Goal: Information Seeking & Learning: Learn about a topic

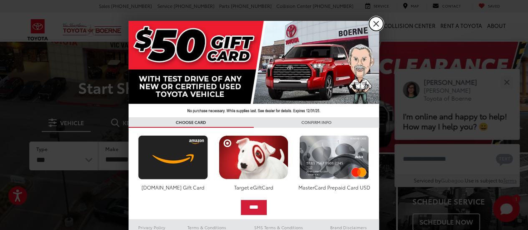
click at [259, 25] on link "X" at bounding box center [376, 24] width 14 height 14
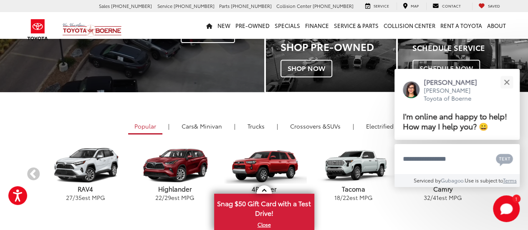
scroll to position [209, 0]
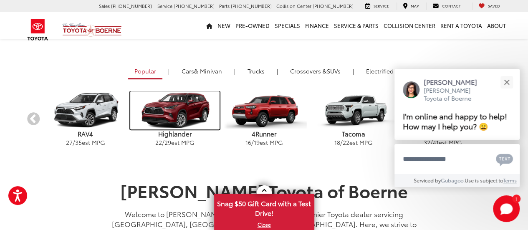
click at [173, 118] on img "carousel" at bounding box center [174, 110] width 89 height 38
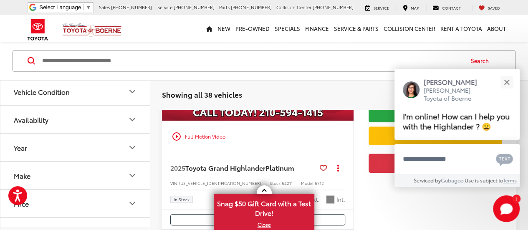
scroll to position [250, 0]
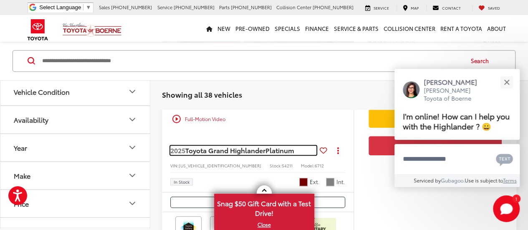
click at [225, 145] on span "Toyota Grand Highlander" at bounding box center [225, 150] width 80 height 10
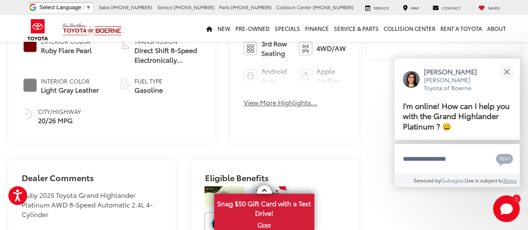
scroll to position [417, 0]
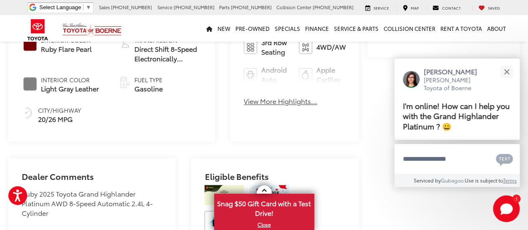
click at [244, 96] on button "View More Highlights..." at bounding box center [280, 101] width 73 height 10
click at [244, 84] on ul "Bluetooth® Heated Steering Wheel 3rd Row Seating 4WD/AWD Android Auto Apple Car…" at bounding box center [295, 41] width 102 height 83
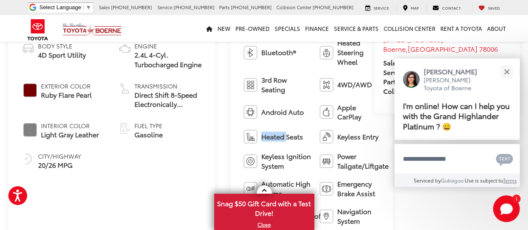
scroll to position [334, 0]
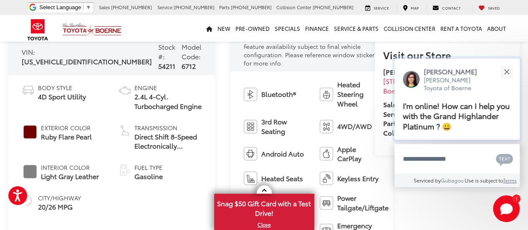
click at [443, 111] on span "I'm online! How can I help you with the Grand Highlander Platinum ? 😀" at bounding box center [455, 116] width 107 height 32
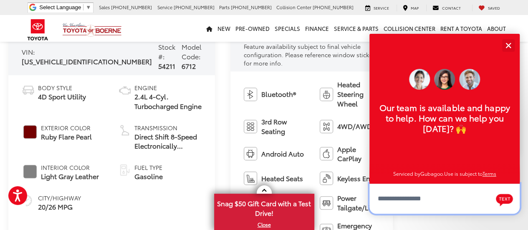
scroll to position [10, 0]
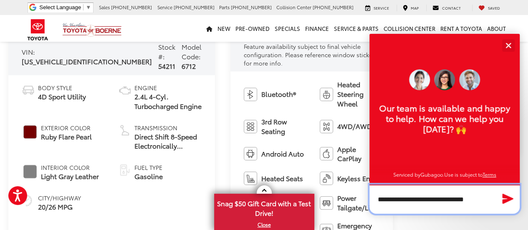
type textarea "**********"
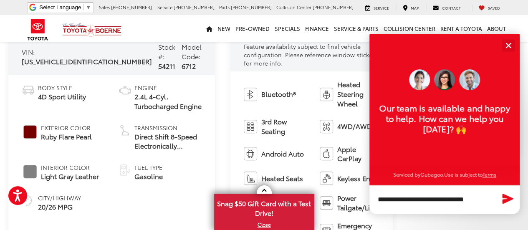
click at [509, 198] on icon "Send Message" at bounding box center [507, 199] width 11 height 10
click at [509, 198] on div "Text" at bounding box center [502, 198] width 25 height 29
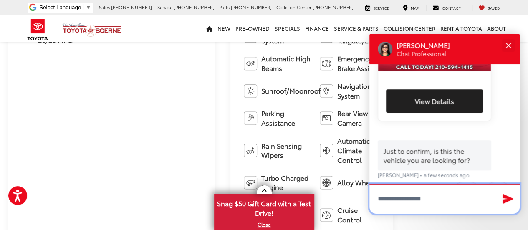
scroll to position [275, 0]
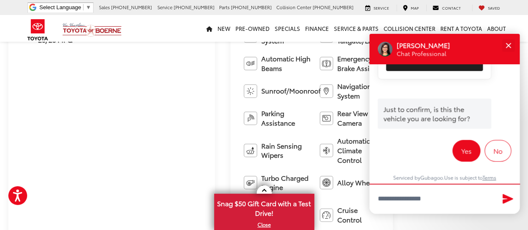
click at [465, 148] on button "Yes" at bounding box center [466, 151] width 28 height 22
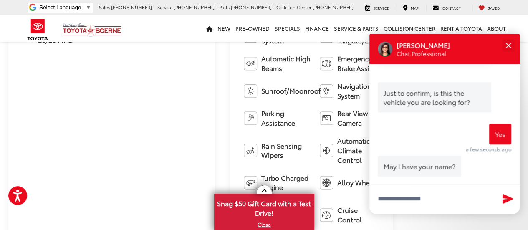
scroll to position [305, 0]
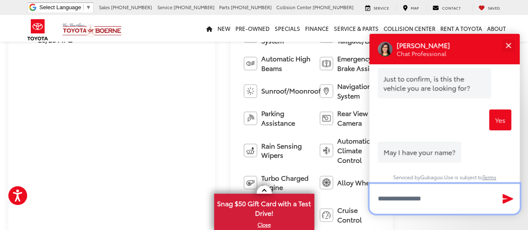
click at [395, 201] on input "Type your message" at bounding box center [444, 199] width 150 height 30
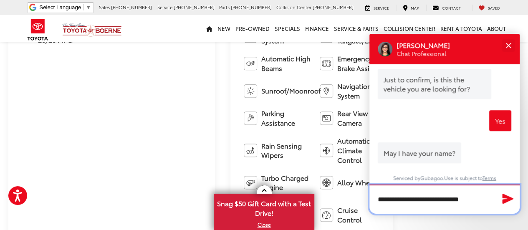
type input "**********"
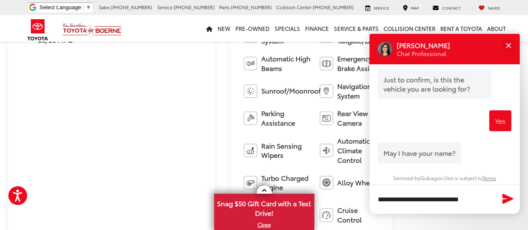
click at [508, 199] on icon "Send Message" at bounding box center [507, 199] width 11 height 10
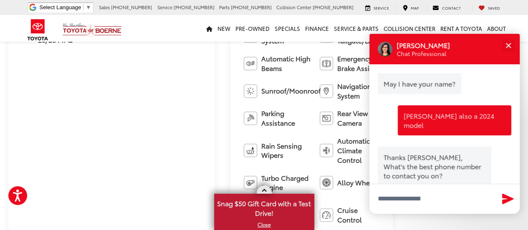
scroll to position [397, 0]
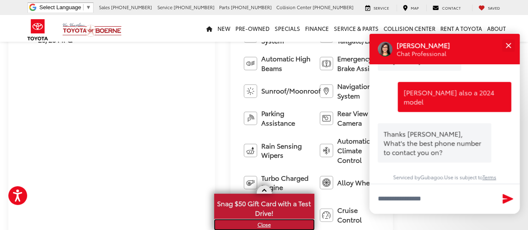
click at [265, 224] on link "X" at bounding box center [264, 224] width 98 height 9
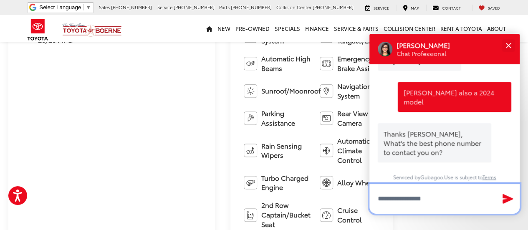
click at [390, 197] on input "Type your message" at bounding box center [444, 199] width 150 height 30
type input "**********"
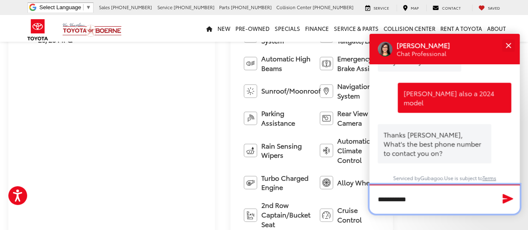
scroll to position [396, 0]
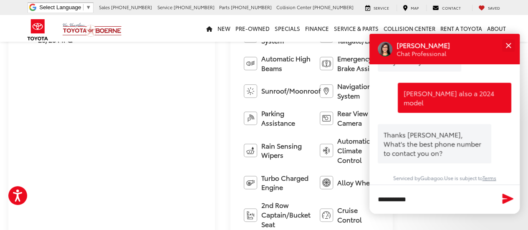
click at [505, 200] on icon "Send Message" at bounding box center [507, 199] width 11 height 10
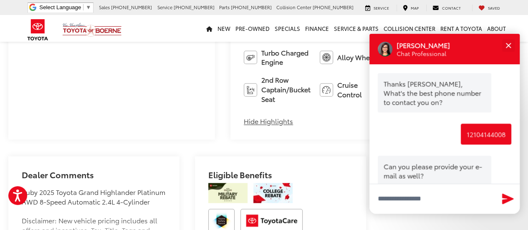
scroll to position [470, 0]
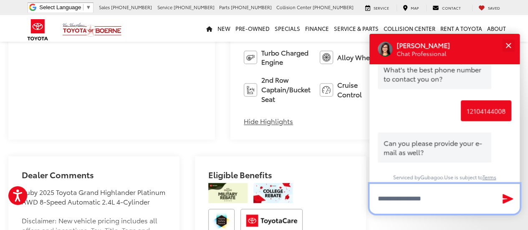
click at [388, 200] on input "Type your message" at bounding box center [444, 199] width 150 height 30
type input "**********"
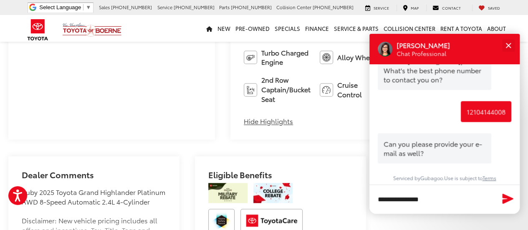
click at [508, 200] on icon "Send Message" at bounding box center [507, 199] width 11 height 10
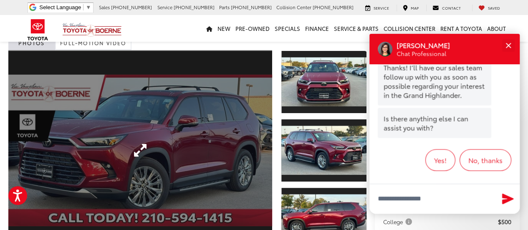
scroll to position [83, 0]
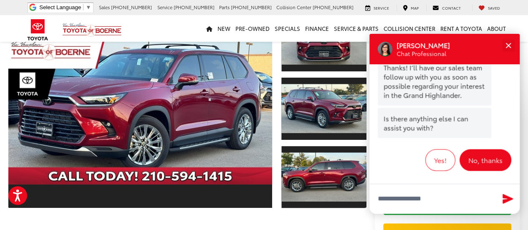
click at [475, 155] on button "No, thanks" at bounding box center [485, 160] width 52 height 22
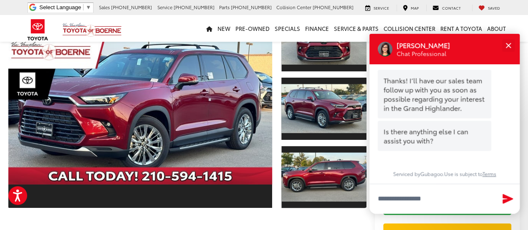
click at [475, 162] on button "No, thanks" at bounding box center [485, 173] width 52 height 22
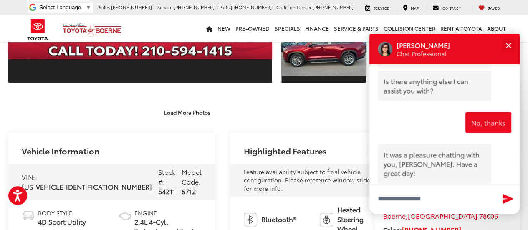
scroll to position [677, 0]
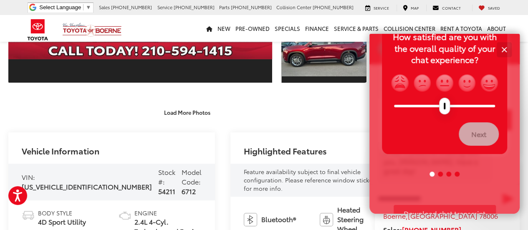
click at [504, 48] on div "Close" at bounding box center [503, 49] width 5 height 5
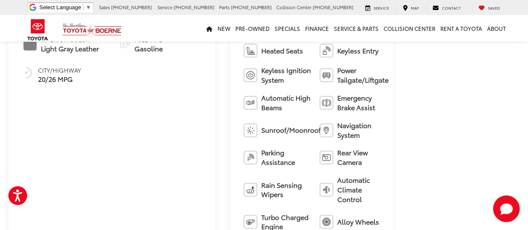
scroll to position [542, 0]
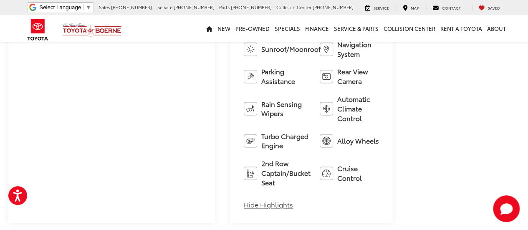
click at [244, 200] on button "Hide Highlights" at bounding box center [268, 205] width 49 height 10
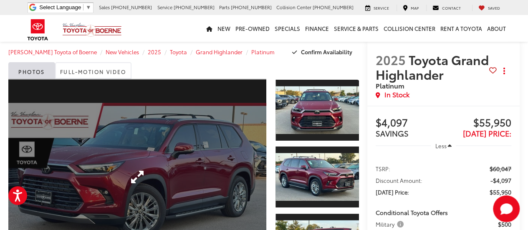
scroll to position [0, 0]
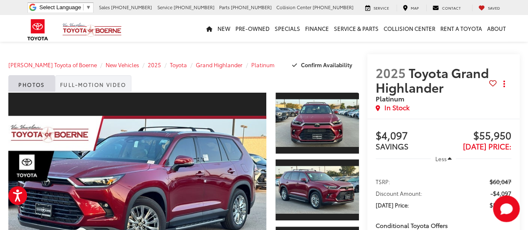
click at [92, 87] on link "Full-Motion Video" at bounding box center [93, 83] width 76 height 17
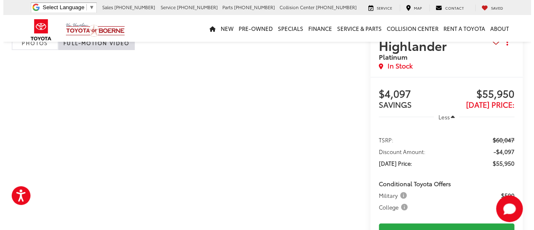
scroll to position [83, 0]
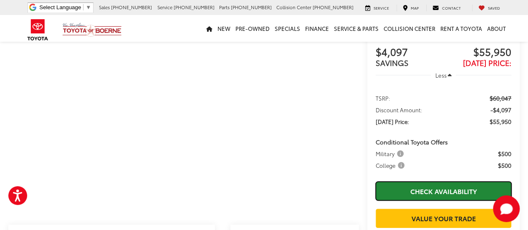
click at [437, 194] on link "Check Availability" at bounding box center [443, 190] width 136 height 19
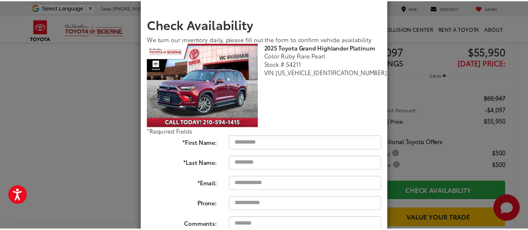
scroll to position [0, 0]
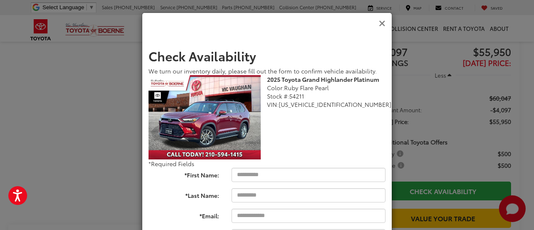
click at [379, 23] on icon "Close" at bounding box center [382, 23] width 7 height 9
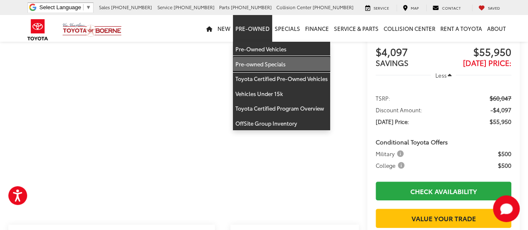
click at [267, 64] on link "Pre-owned Specials" at bounding box center [281, 64] width 97 height 15
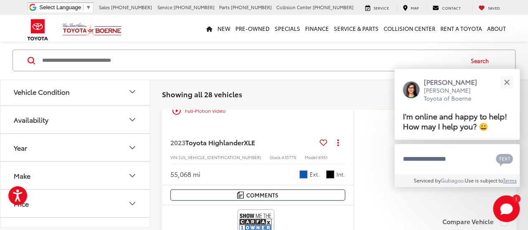
scroll to position [1084, 0]
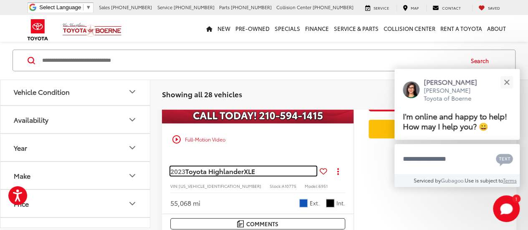
click at [203, 168] on span "Toyota Highlander" at bounding box center [214, 171] width 58 height 10
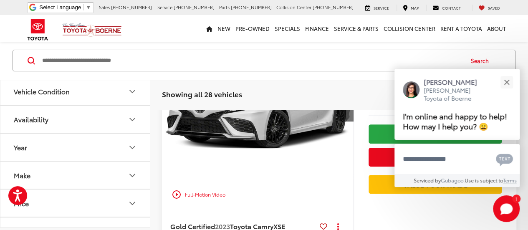
scroll to position [167, 0]
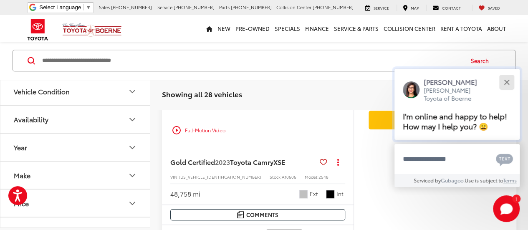
click at [504, 79] on button "Close" at bounding box center [506, 82] width 18 height 18
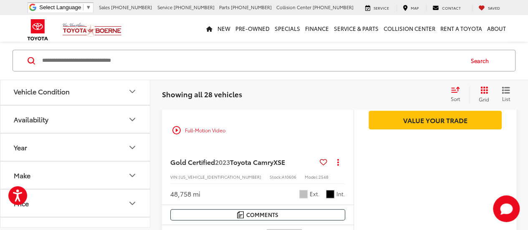
click at [504, 88] on button "Close" at bounding box center [507, 96] width 16 height 16
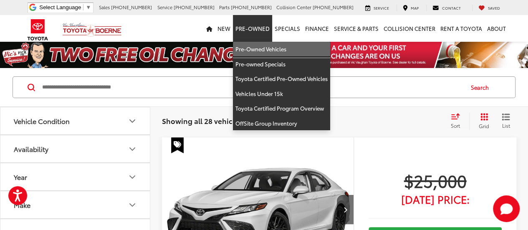
click at [254, 48] on link "Pre-Owned Vehicles" at bounding box center [281, 49] width 97 height 15
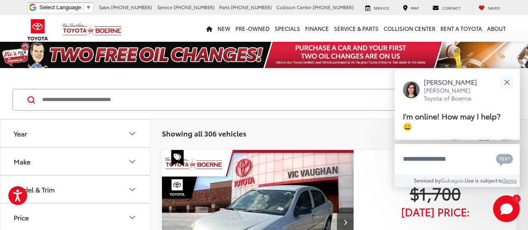
click at [127, 161] on icon "Make" at bounding box center [132, 161] width 10 height 10
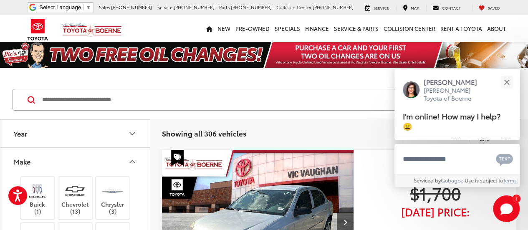
click at [127, 161] on icon "Make" at bounding box center [132, 161] width 10 height 10
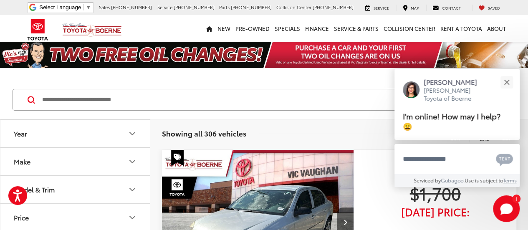
click at [48, 98] on input "Search by Make, Model, or Keyword" at bounding box center [251, 100] width 421 height 20
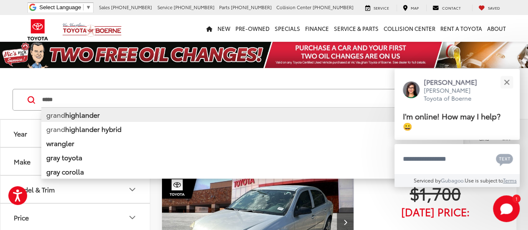
click at [78, 118] on b "highlander" at bounding box center [82, 115] width 35 height 10
click at [78, 118] on div "***** ***** grand highlander grand highlander hybrid wrangler gray toyota gray …" at bounding box center [264, 99] width 528 height 39
type input "**********"
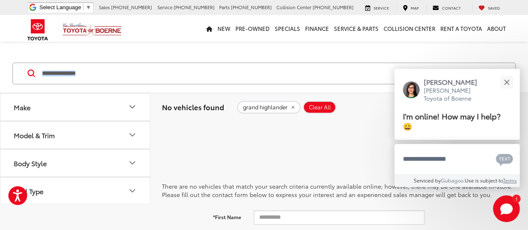
click at [28, 73] on icon at bounding box center [32, 74] width 8 height 8
